Goal: Task Accomplishment & Management: Use online tool/utility

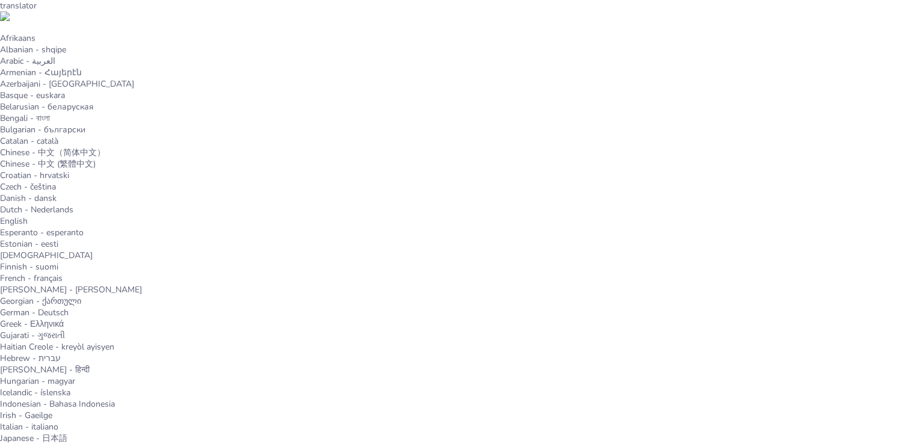
type input "Моя мрія: стати Міністром закордонних справ України"
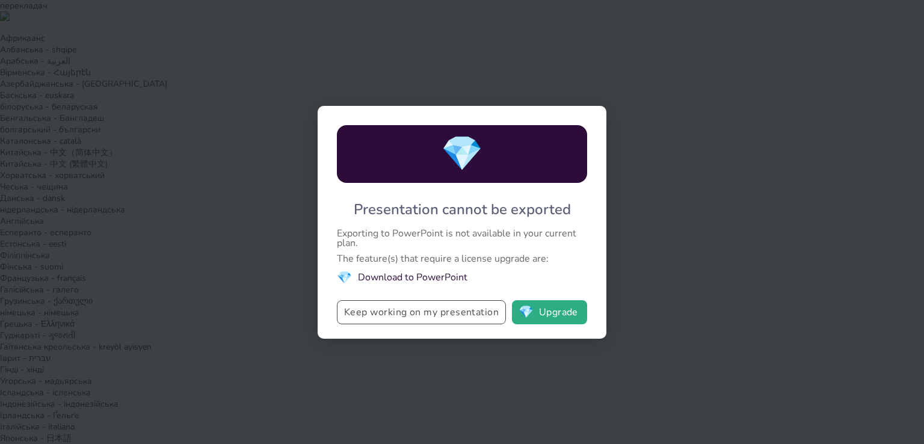
click at [436, 313] on button "Keep working on my presentation" at bounding box center [421, 312] width 169 height 24
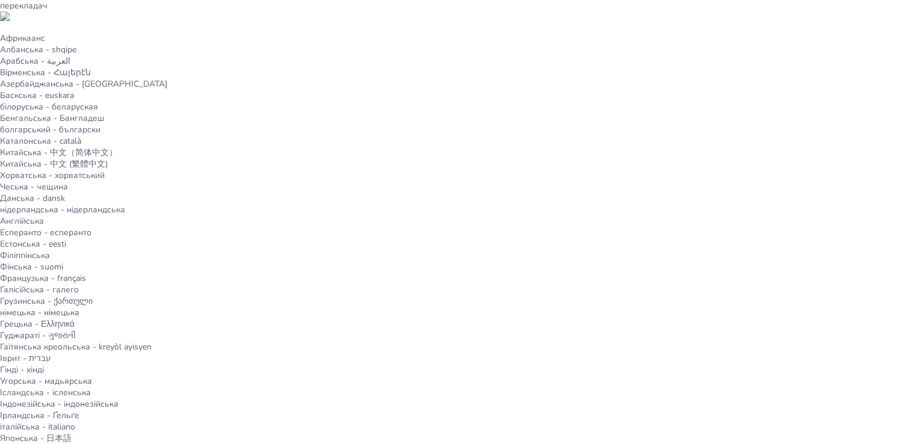
click at [844, 45] on font "Попередній перегляд презентації" at bounding box center [878, 44] width 127 height 9
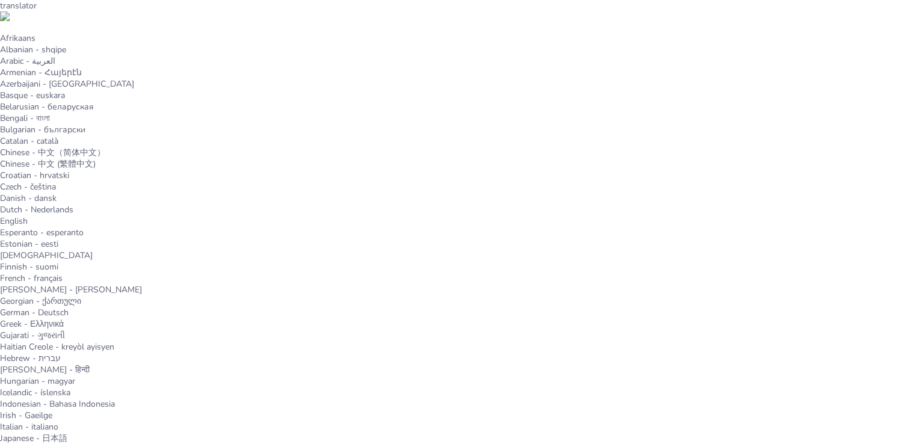
type input "Моя мрія: стати Міністром закордонних справ України"
type textarea "Комунікабельність дозволяє Міністру закордонних справ ефективно взаємодіяти з л…"
drag, startPoint x: 368, startPoint y: 138, endPoint x: 348, endPoint y: 171, distance: 38.1
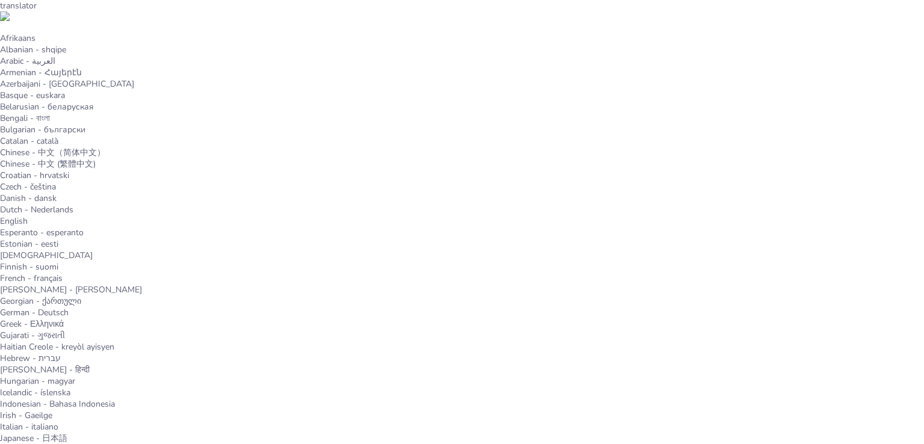
type input "48"
drag, startPoint x: 364, startPoint y: 121, endPoint x: 356, endPoint y: 159, distance: 39.4
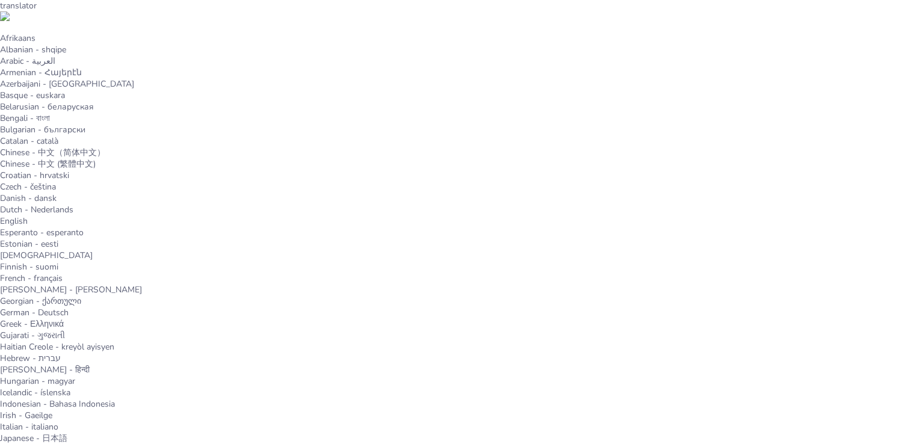
type textarea "Освіта є основою для досягнення моєї мети. Вибір факультету міжнародних відноси…"
drag, startPoint x: 483, startPoint y: 152, endPoint x: 467, endPoint y: 172, distance: 26.1
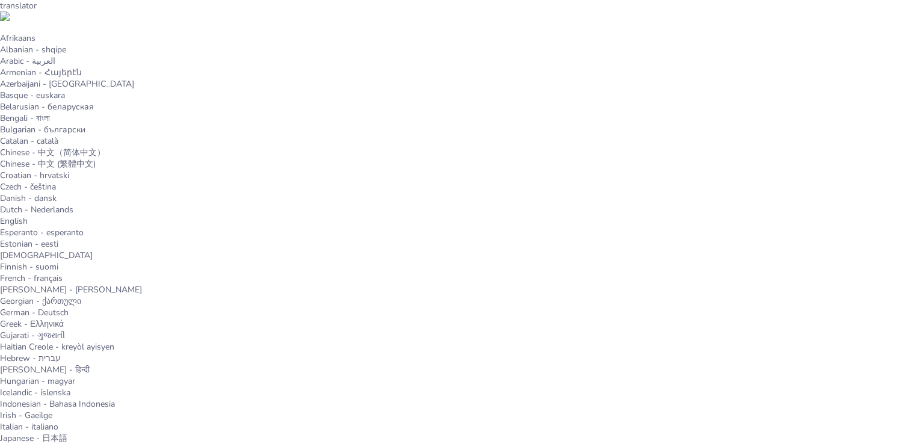
type input "48"
drag, startPoint x: 416, startPoint y: 136, endPoint x: 423, endPoint y: 144, distance: 11.5
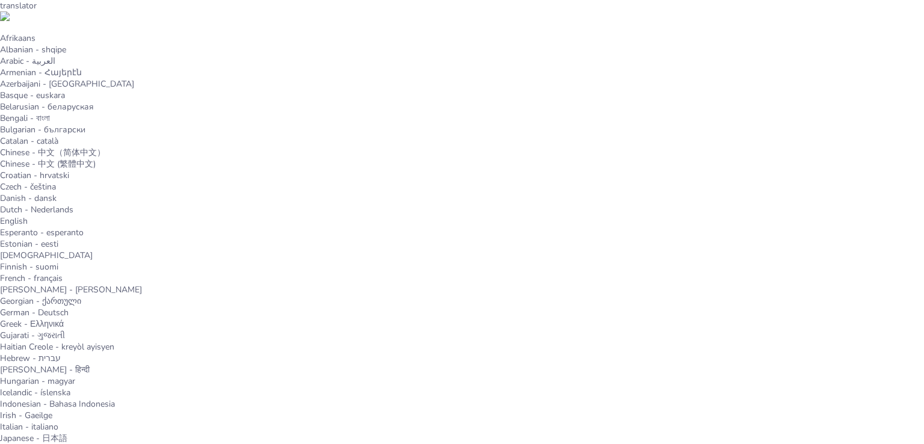
drag, startPoint x: 405, startPoint y: 182, endPoint x: 410, endPoint y: 196, distance: 15.0
type textarea "Зусилля та навчання є основою для досягнення моєї мрії. Я розумію, що це вимага…"
drag, startPoint x: 241, startPoint y: 157, endPoint x: 239, endPoint y: 171, distance: 14.5
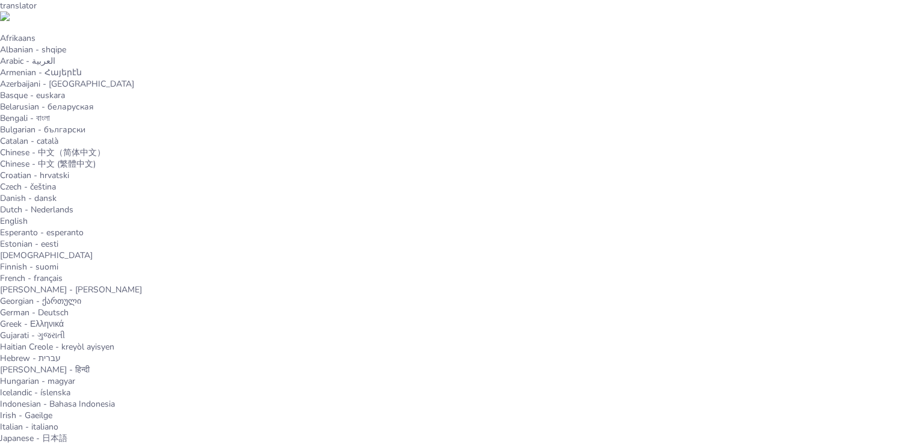
type input "48"
drag, startPoint x: 226, startPoint y: 131, endPoint x: 210, endPoint y: 186, distance: 56.9
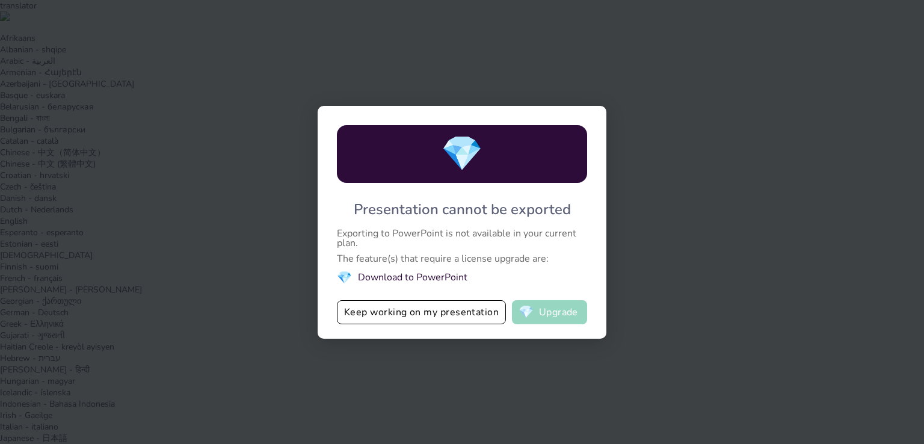
click at [562, 313] on button "💎 Upgrade" at bounding box center [549, 312] width 75 height 24
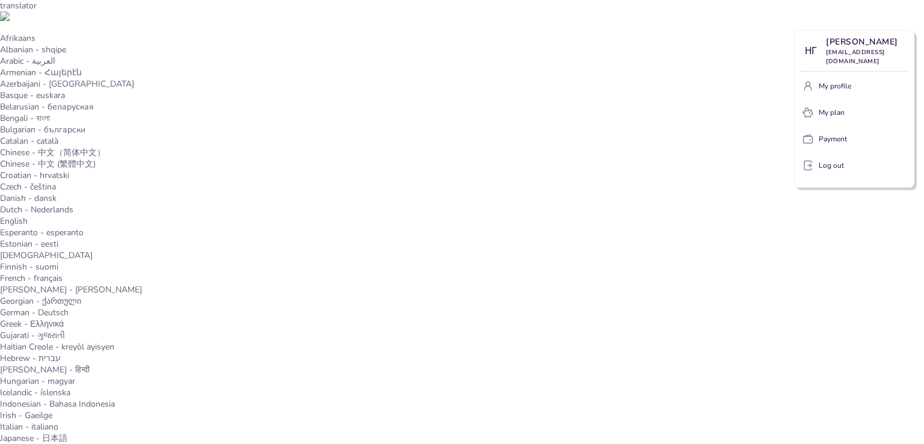
click at [792, 17] on div at bounding box center [462, 222] width 924 height 444
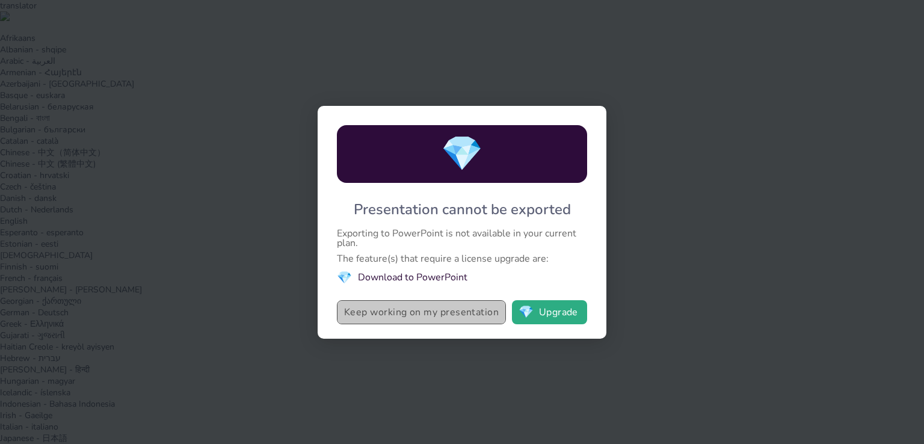
click at [450, 310] on button "Keep working on my presentation" at bounding box center [421, 312] width 169 height 24
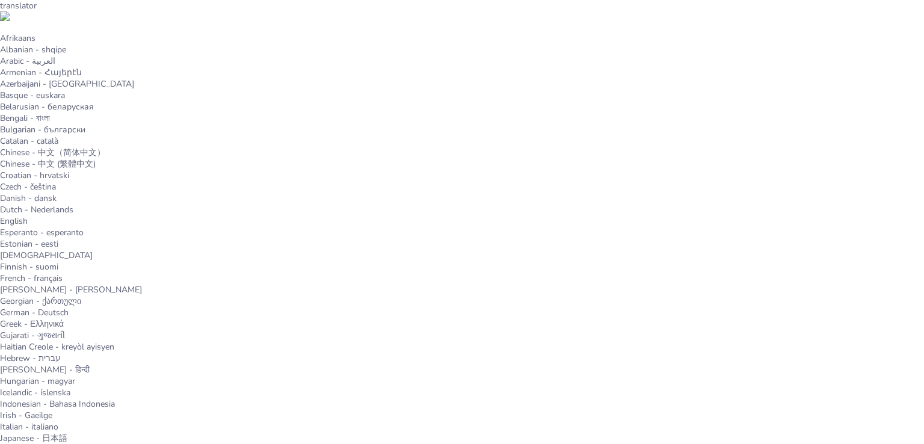
type input "Моя мрія: стати Міністром закордонних справ України"
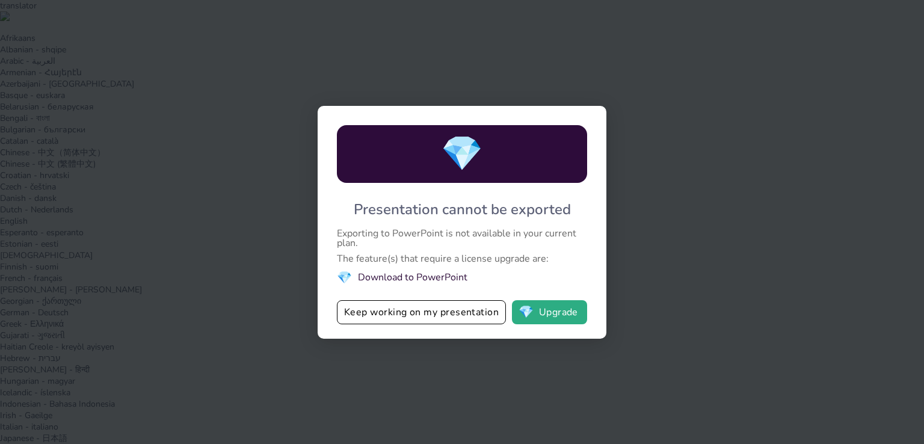
drag, startPoint x: 340, startPoint y: 210, endPoint x: 464, endPoint y: 280, distance: 141.9
click at [453, 280] on div "💎 Presentation cannot be exported Exporting to PowerPoint is not available in y…" at bounding box center [461, 222] width 289 height 233
drag, startPoint x: 475, startPoint y: 280, endPoint x: 405, endPoint y: 269, distance: 70.6
click at [406, 268] on div "💎 Presentation cannot be exported Exporting to PowerPoint is not available in y…" at bounding box center [461, 222] width 289 height 233
click at [464, 316] on button "Keep working on my presentation" at bounding box center [421, 312] width 169 height 24
